Goal: Transaction & Acquisition: Purchase product/service

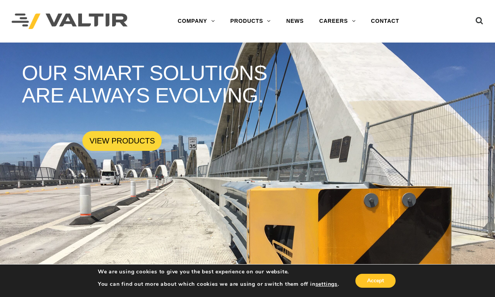
click at [122, 141] on link "VIEW PRODUCTS" at bounding box center [122, 141] width 80 height 20
